Goal: Information Seeking & Learning: Check status

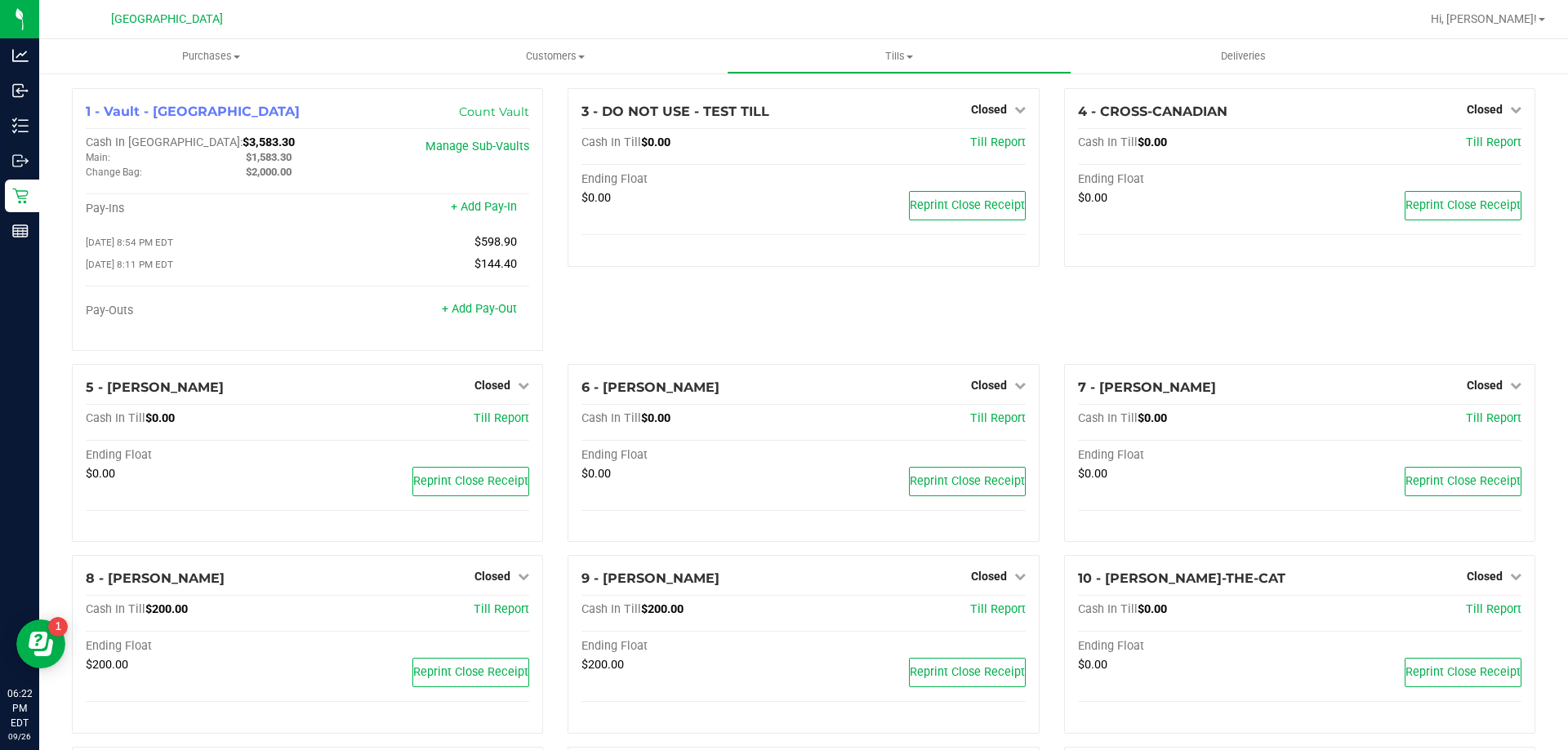
scroll to position [819, 0]
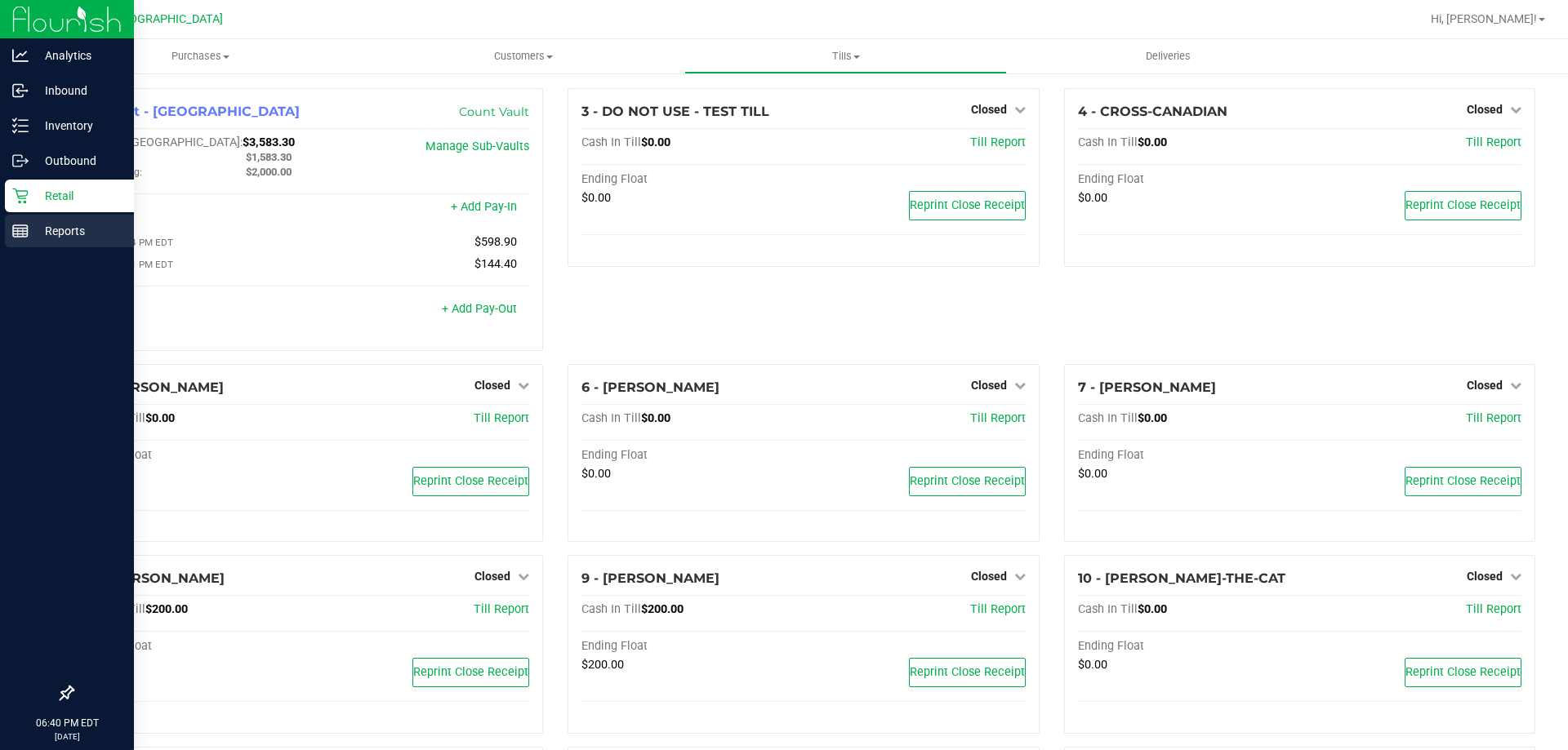
click at [67, 241] on div "Reports" at bounding box center [69, 230] width 129 height 33
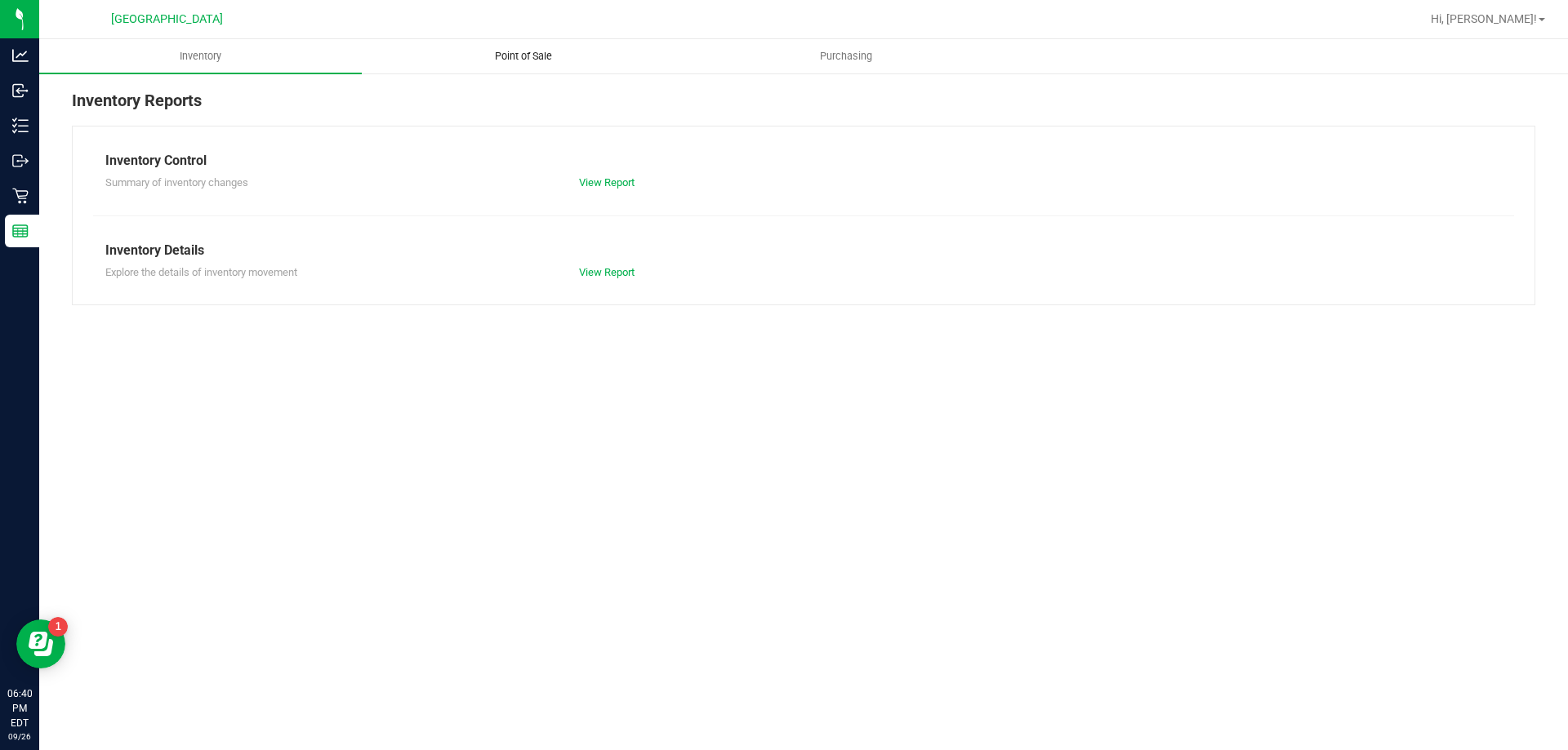
click at [511, 62] on span "Point of Sale" at bounding box center [523, 56] width 101 height 14
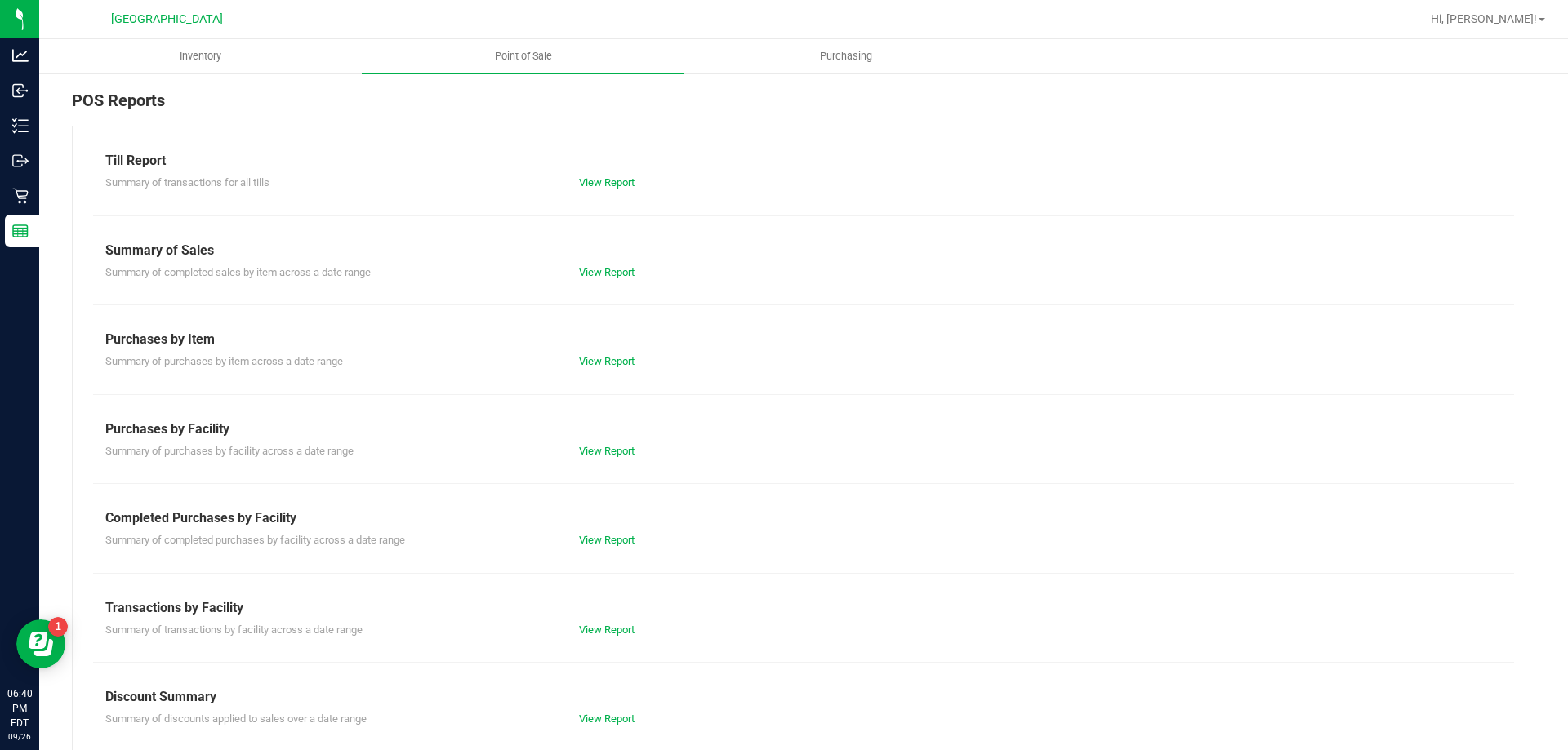
click at [600, 531] on div "Summary of completed purchases by facility across a date range View Report" at bounding box center [803, 538] width 1421 height 21
click at [600, 539] on link "View Report" at bounding box center [607, 540] width 55 height 12
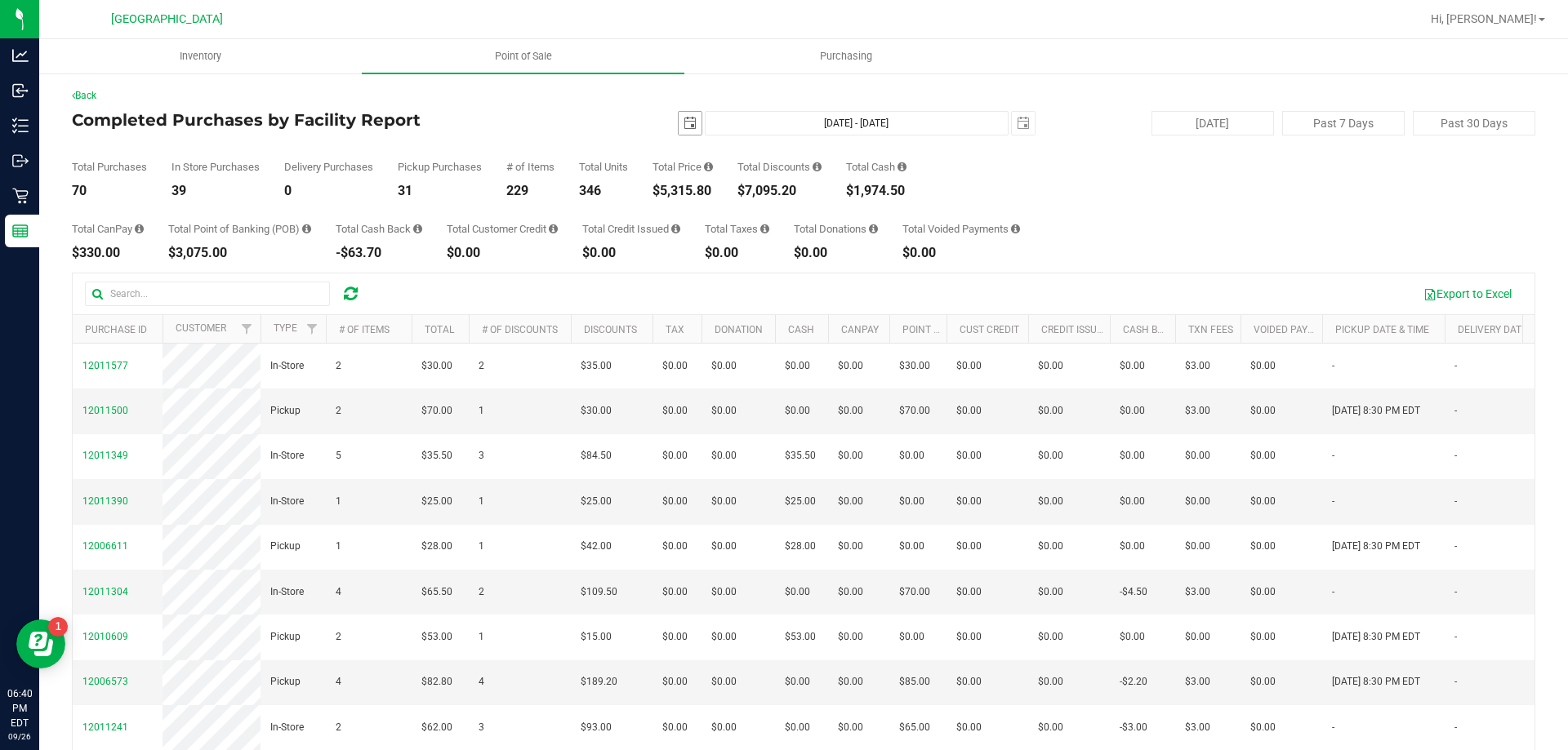
click at [685, 116] on span "select" at bounding box center [690, 123] width 23 height 23
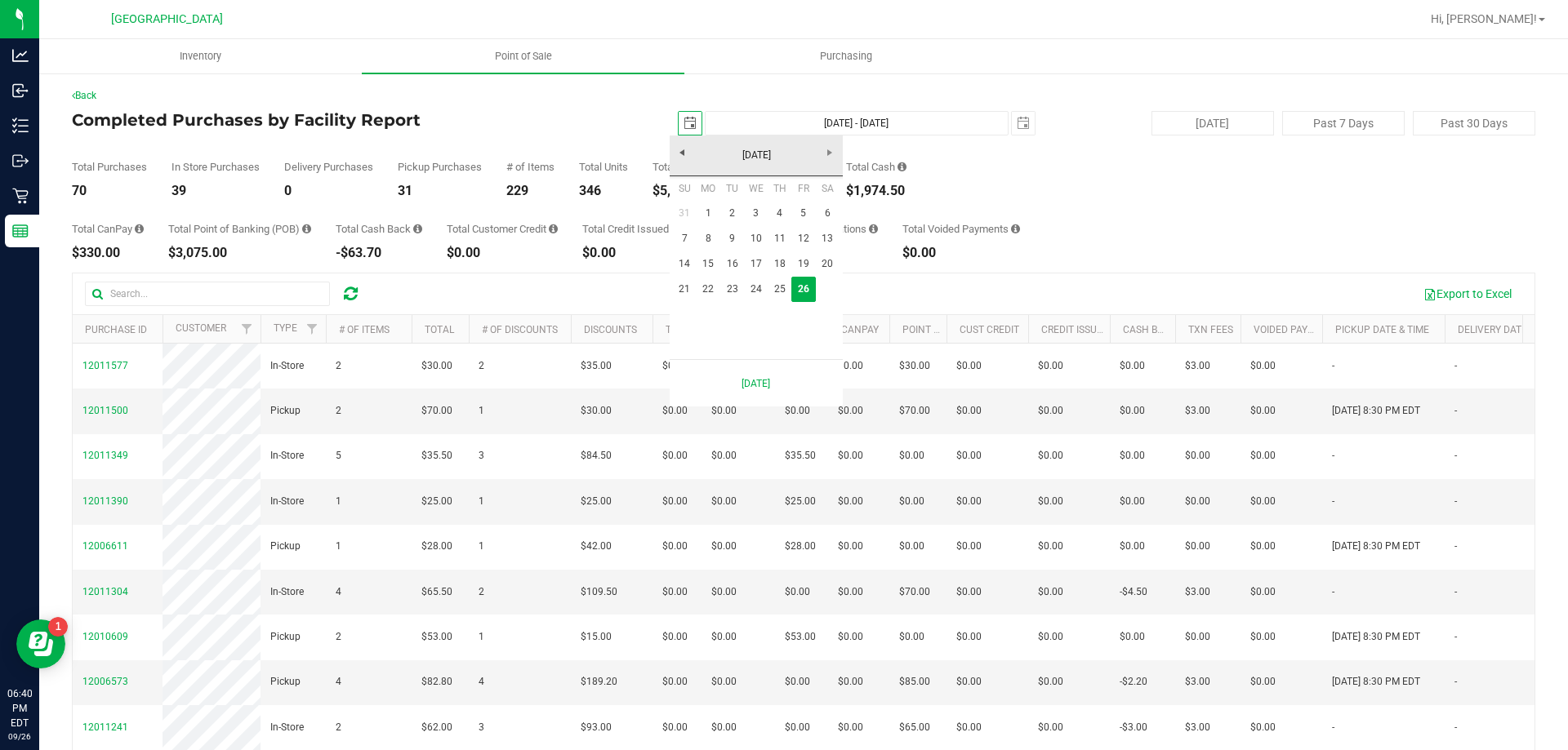
scroll to position [0, 41]
click at [690, 288] on link "21" at bounding box center [684, 289] width 24 height 25
type input "2025-09-21"
type input "Sep 21, 2025 - Sep 26, 2025"
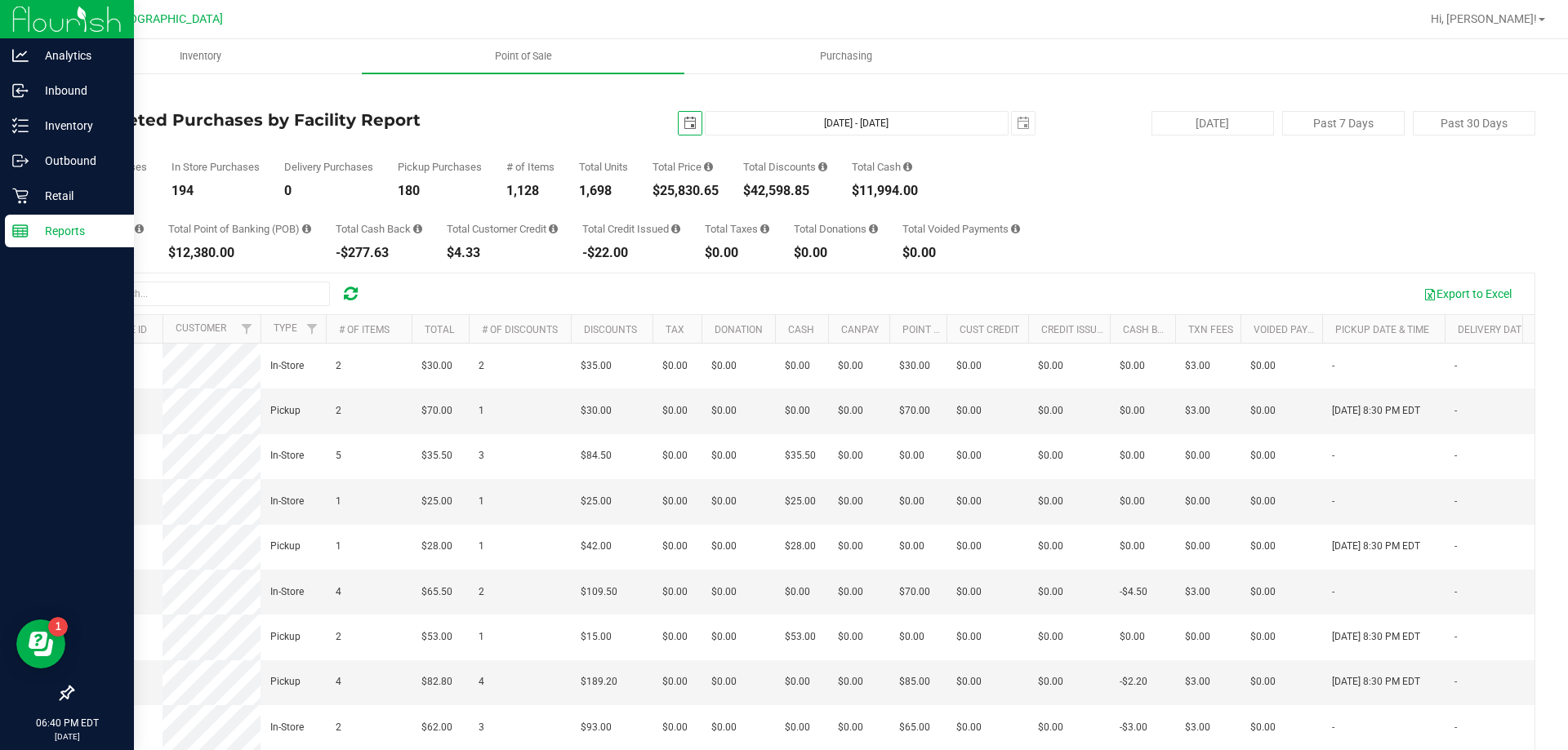
click at [55, 14] on img at bounding box center [67, 19] width 109 height 38
